Goal: Check status: Check status

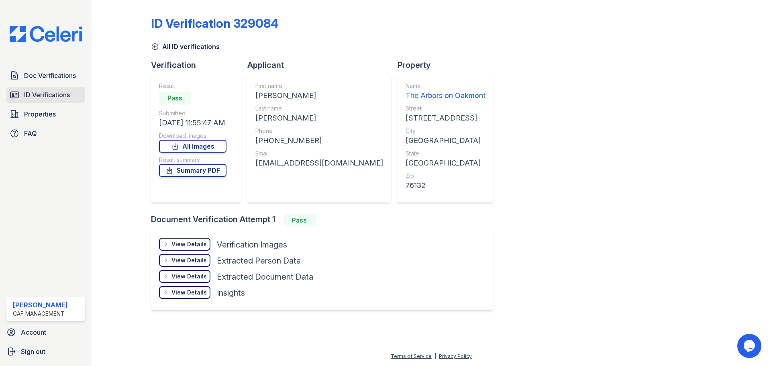
click at [37, 94] on span "ID Verifications" at bounding box center [47, 95] width 46 height 10
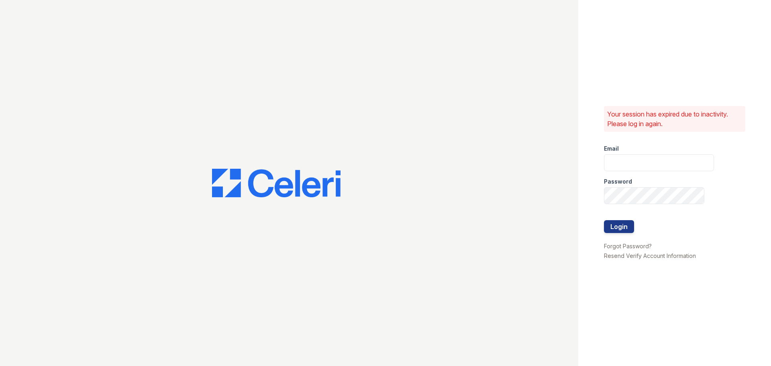
type input "arbors2@cafmanagement.com"
click at [615, 224] on button "Login" at bounding box center [619, 226] width 30 height 13
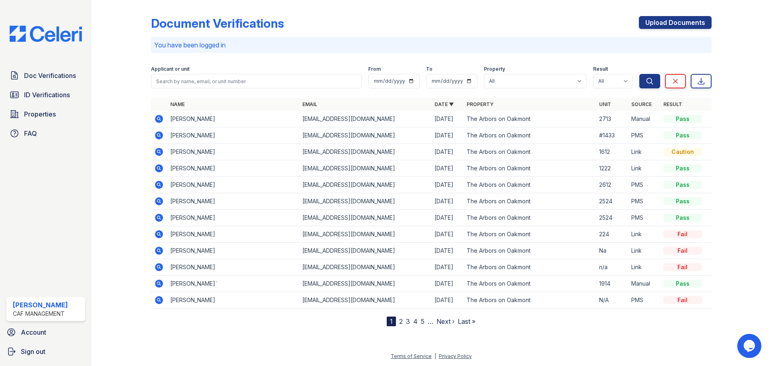
click at [403, 321] on nav "1 2 3 4 5 … Next › Last »" at bounding box center [431, 321] width 89 height 10
click at [401, 321] on link "2" at bounding box center [401, 321] width 4 height 8
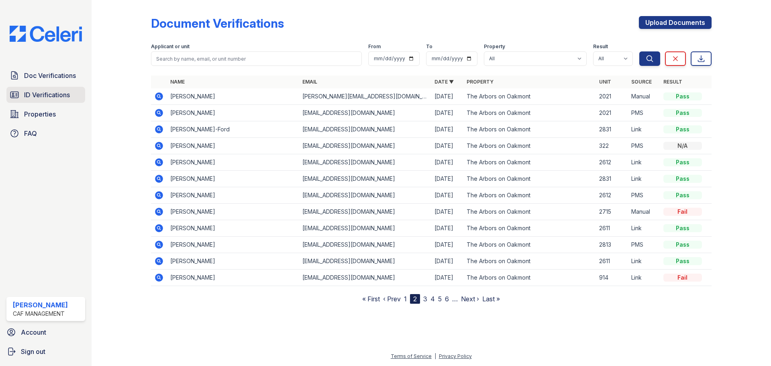
click at [55, 95] on span "ID Verifications" at bounding box center [47, 95] width 46 height 10
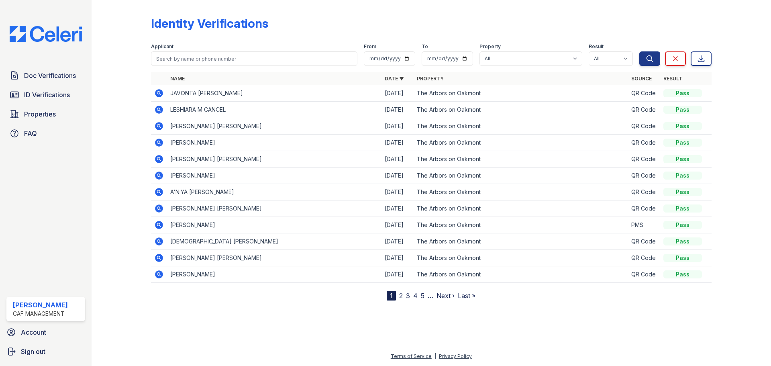
click at [400, 297] on link "2" at bounding box center [401, 295] width 4 height 8
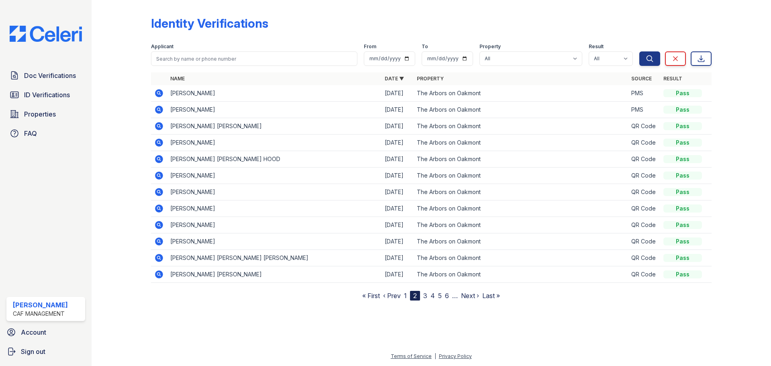
click at [426, 297] on link "3" at bounding box center [425, 295] width 4 height 8
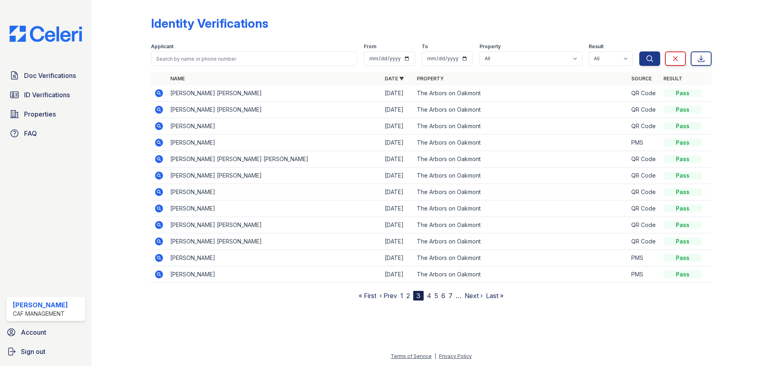
click at [430, 297] on link "4" at bounding box center [429, 295] width 4 height 8
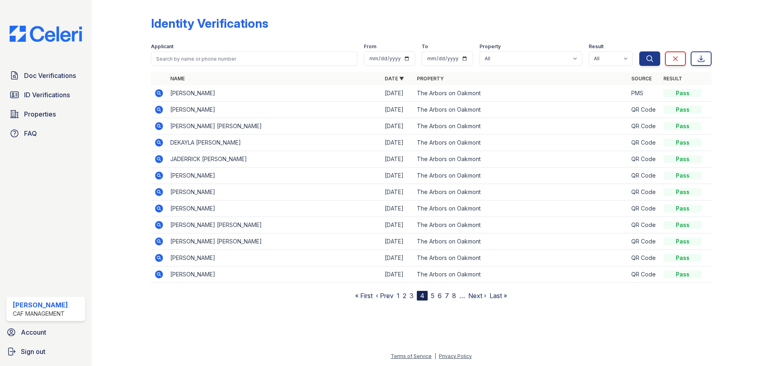
click at [432, 295] on link "5" at bounding box center [433, 295] width 4 height 8
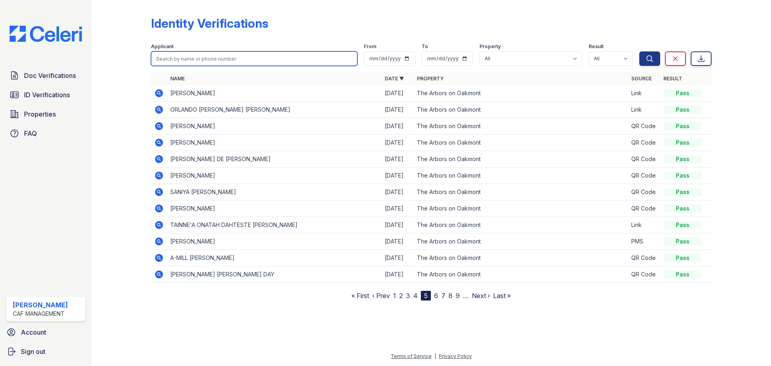
click at [189, 53] on input "search" at bounding box center [254, 58] width 206 height 14
type input "p"
type input "A"
click at [439, 293] on nav "« First ‹ Prev 1 2 3 4 5 6 7 8 9 … Next › Last »" at bounding box center [430, 296] width 159 height 10
click at [438, 297] on link "6" at bounding box center [436, 295] width 4 height 8
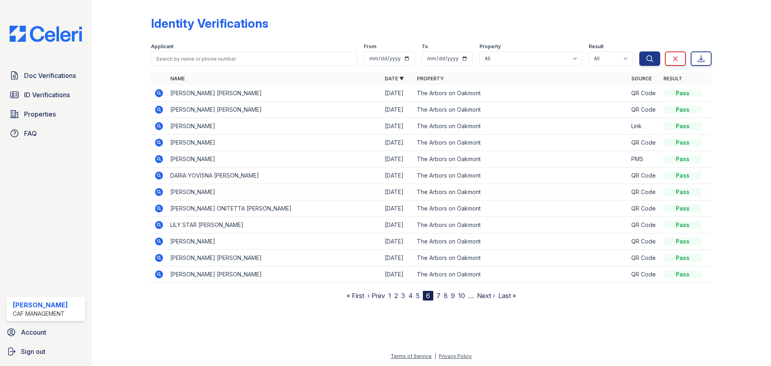
click at [439, 297] on link "7" at bounding box center [438, 295] width 4 height 8
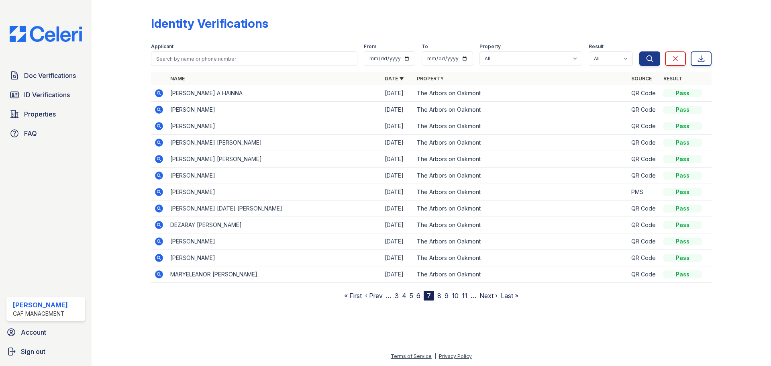
click at [442, 296] on nav "« First ‹ Prev … 3 4 5 6 7 8 9 10 11 … Next › Last »" at bounding box center [431, 296] width 174 height 10
click at [438, 295] on link "8" at bounding box center [439, 295] width 4 height 8
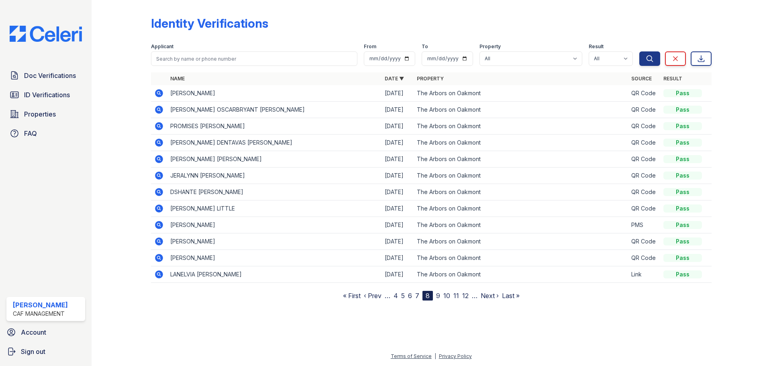
click at [438, 295] on link "9" at bounding box center [438, 295] width 4 height 8
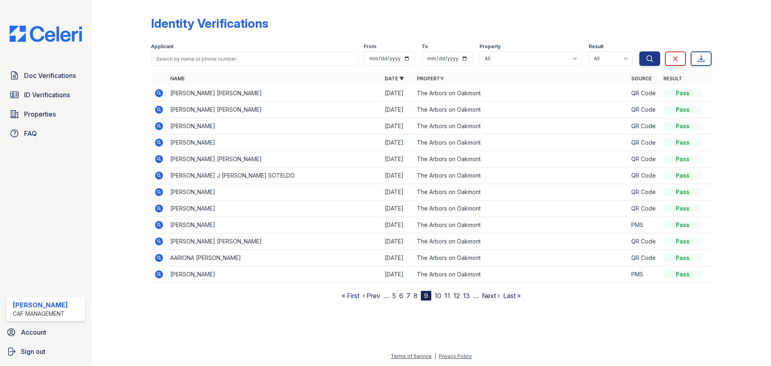
click at [438, 295] on link "10" at bounding box center [437, 295] width 7 height 8
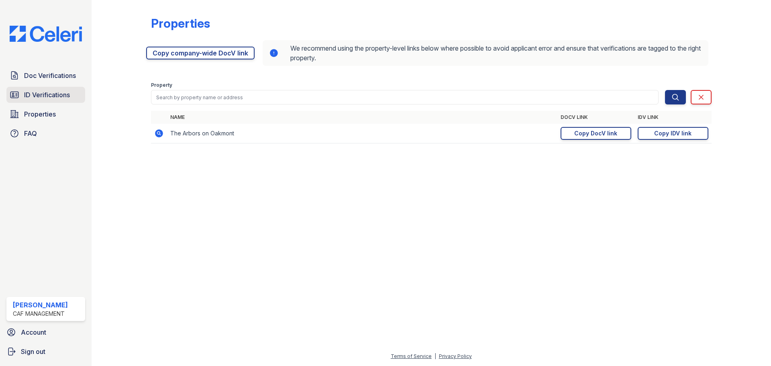
click at [69, 96] on span "ID Verifications" at bounding box center [47, 95] width 46 height 10
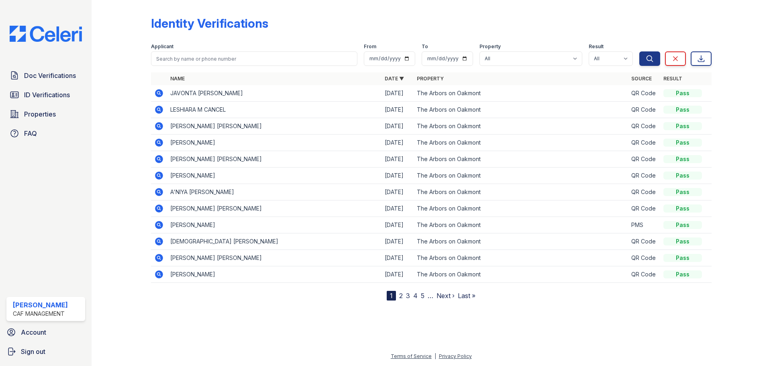
click at [403, 296] on nav "1 2 3 4 5 … Next › Last »" at bounding box center [431, 296] width 89 height 10
click at [408, 295] on link "3" at bounding box center [408, 295] width 4 height 8
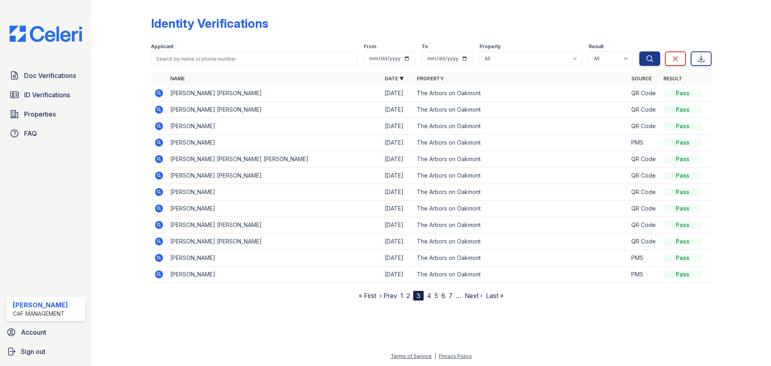
click at [430, 295] on link "4" at bounding box center [429, 295] width 4 height 8
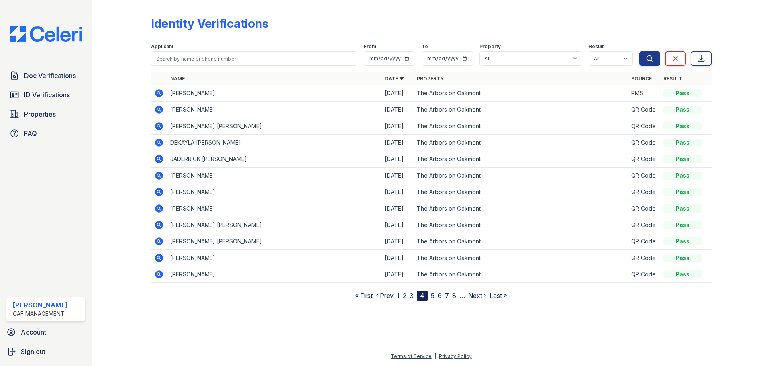
click at [435, 295] on nav "« First ‹ Prev 1 2 3 4 5 6 7 8 … Next › Last »" at bounding box center [431, 296] width 152 height 10
click at [433, 295] on link "5" at bounding box center [433, 295] width 4 height 8
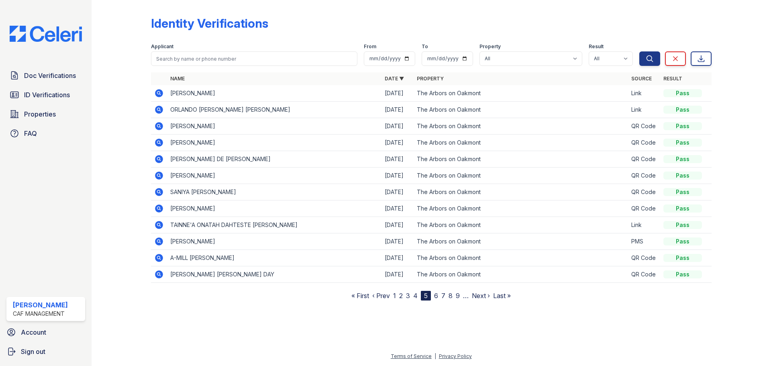
click at [436, 295] on link "6" at bounding box center [436, 295] width 4 height 8
